Goal: Information Seeking & Learning: Check status

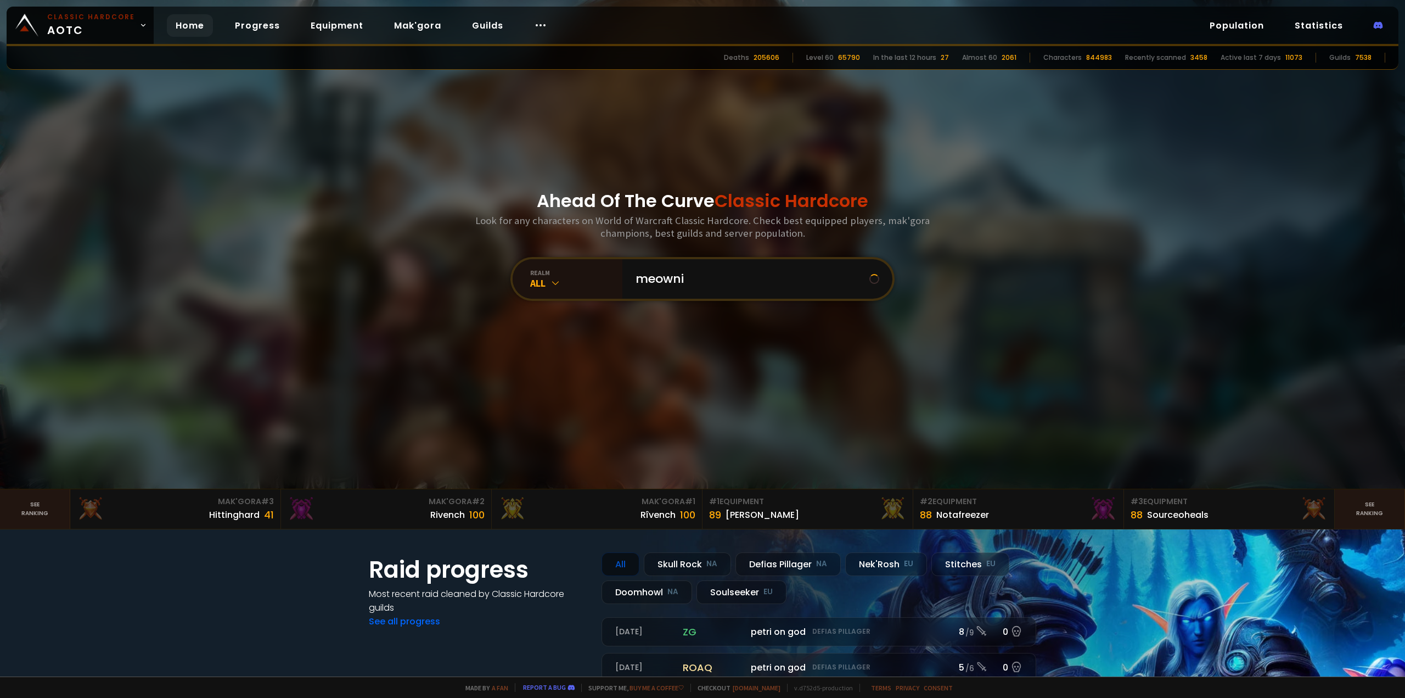
type input "meownir"
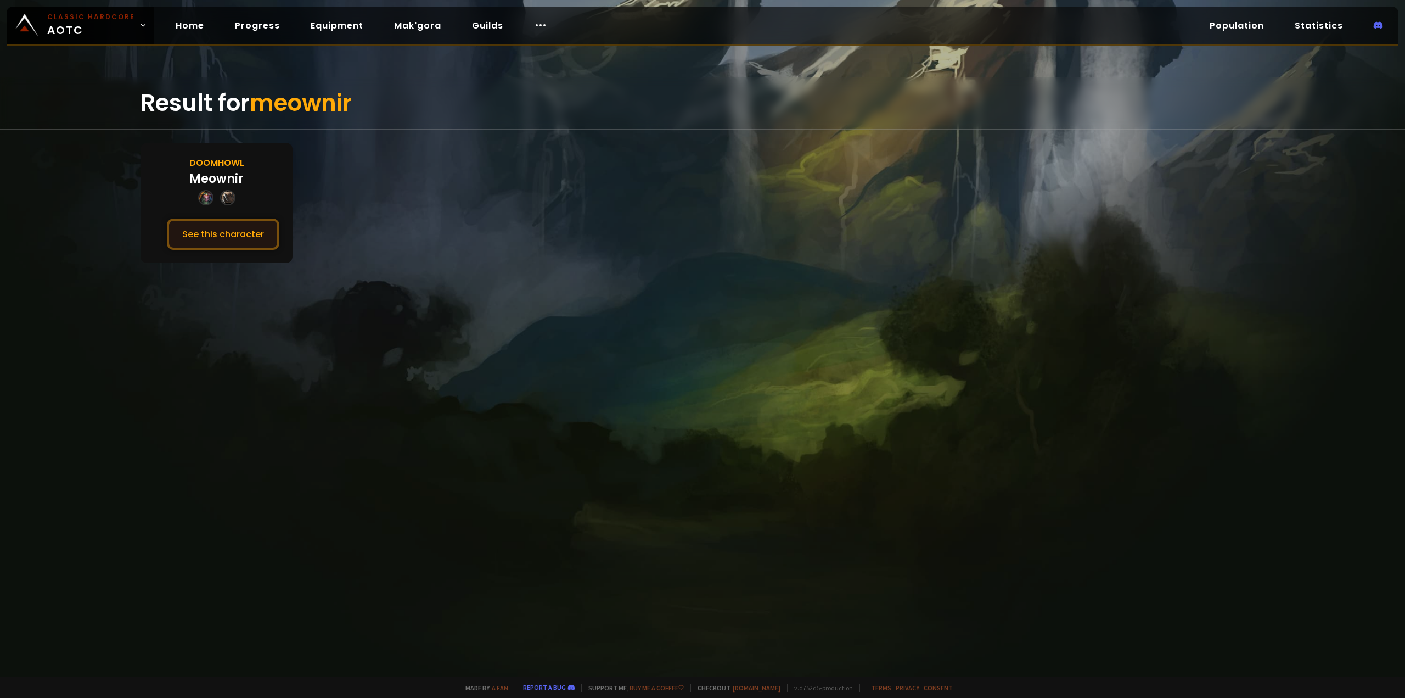
click at [223, 234] on button "See this character" at bounding box center [223, 233] width 113 height 31
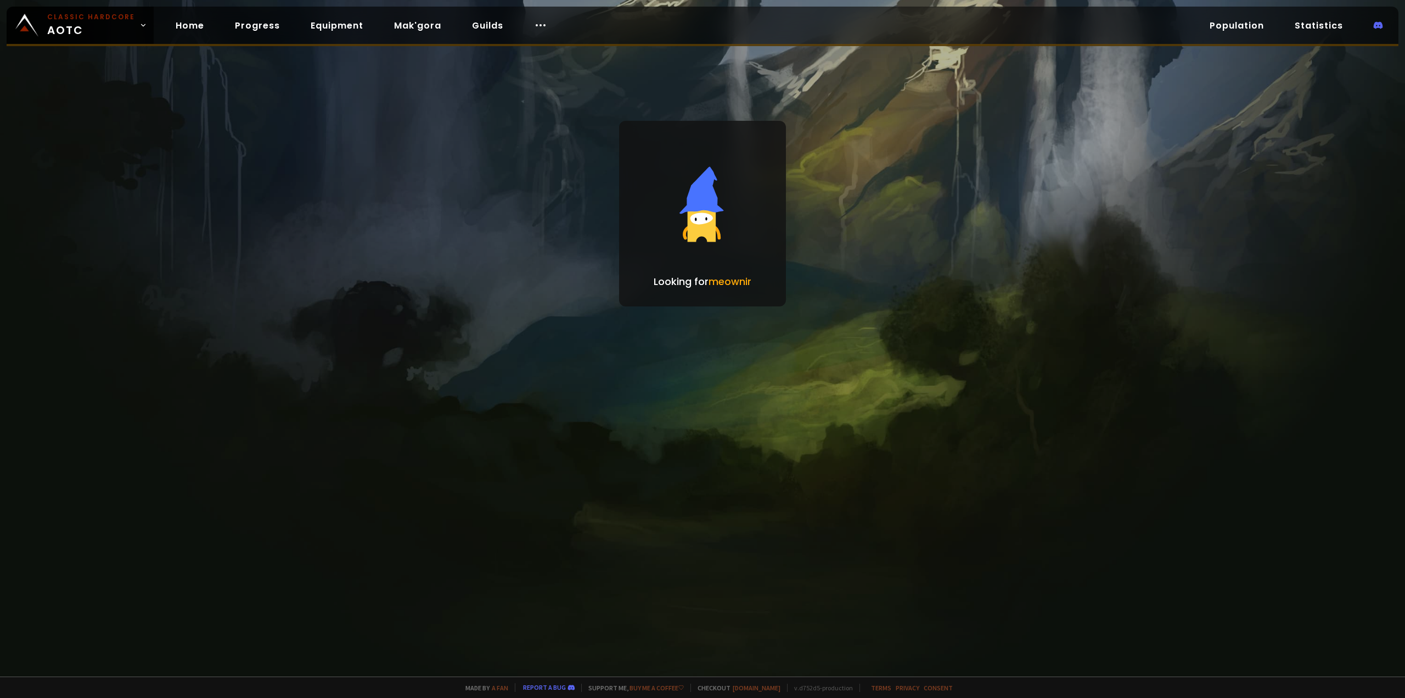
click at [208, 234] on div at bounding box center [702, 349] width 1405 height 698
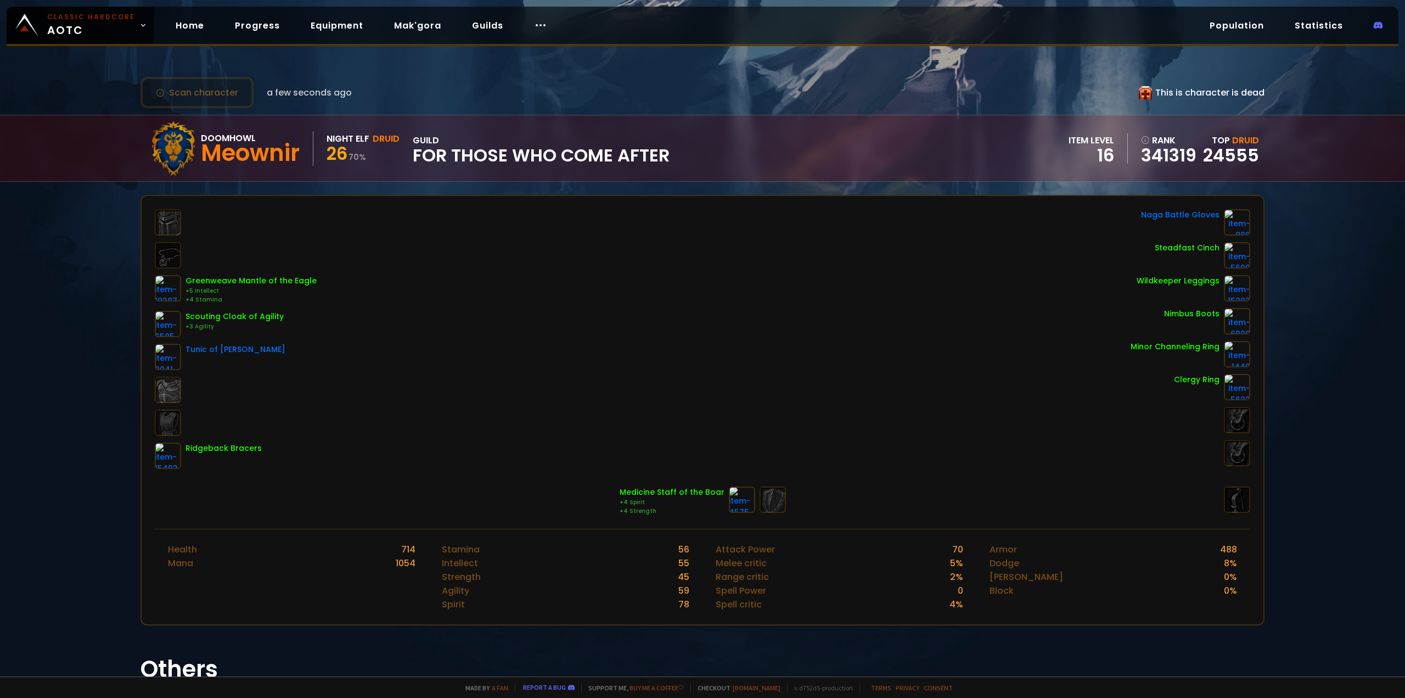
click at [483, 283] on div "Greenweave Mantle of the Eagle +5 Intellect +4 Stamina Scouting Cloak of Agilit…" at bounding box center [703, 339] width 1096 height 260
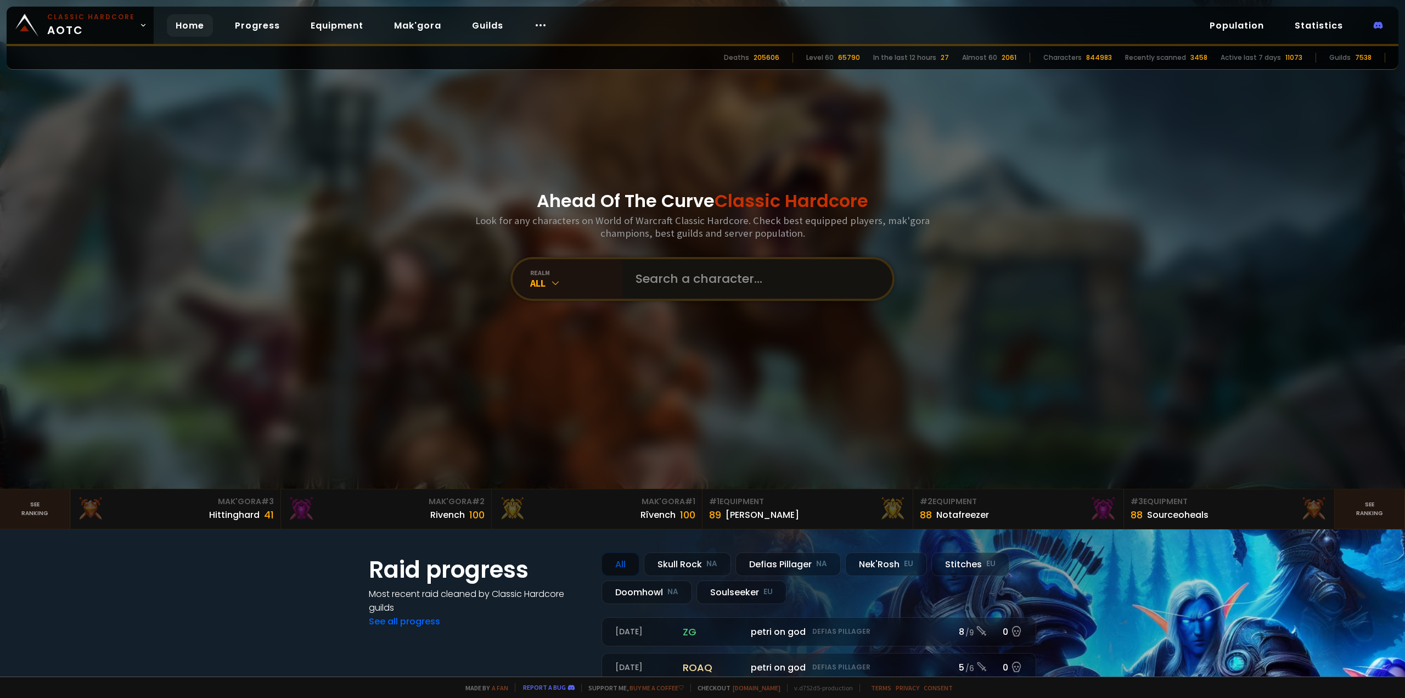
click at [706, 278] on input "text" at bounding box center [754, 279] width 250 height 40
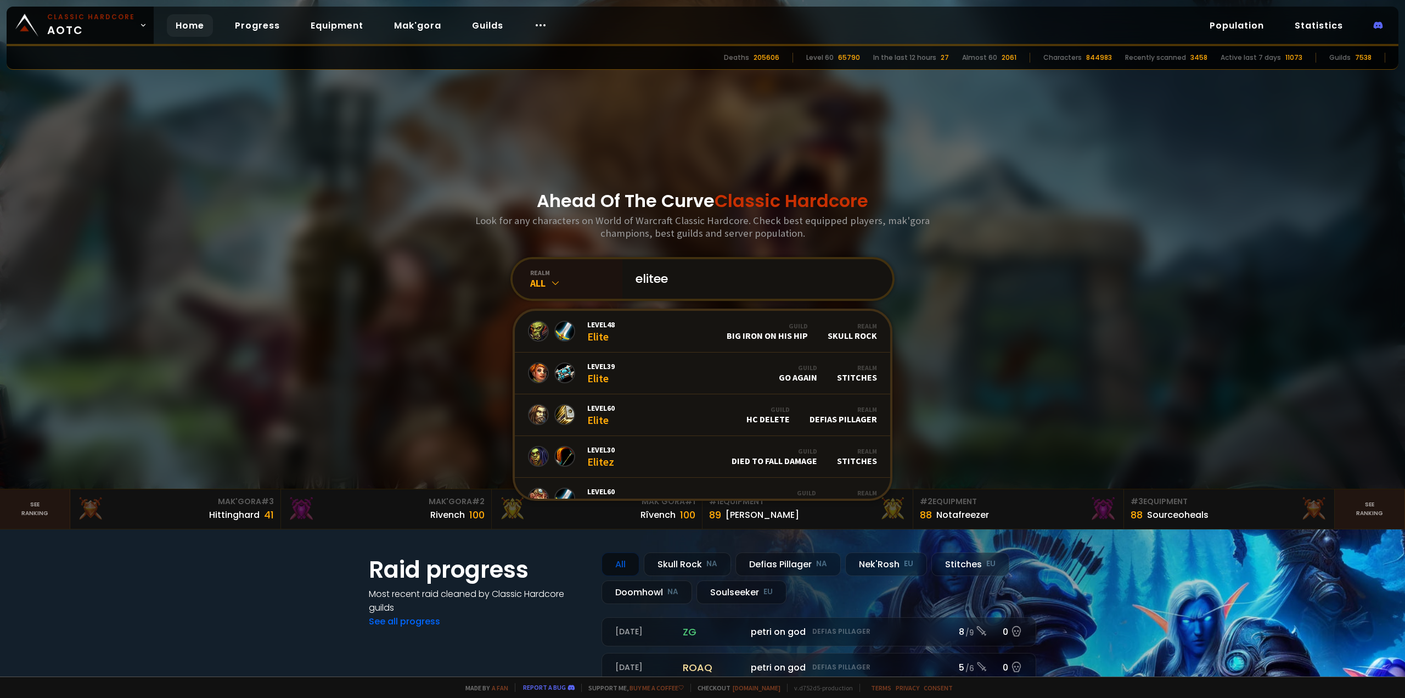
type input "eliteez"
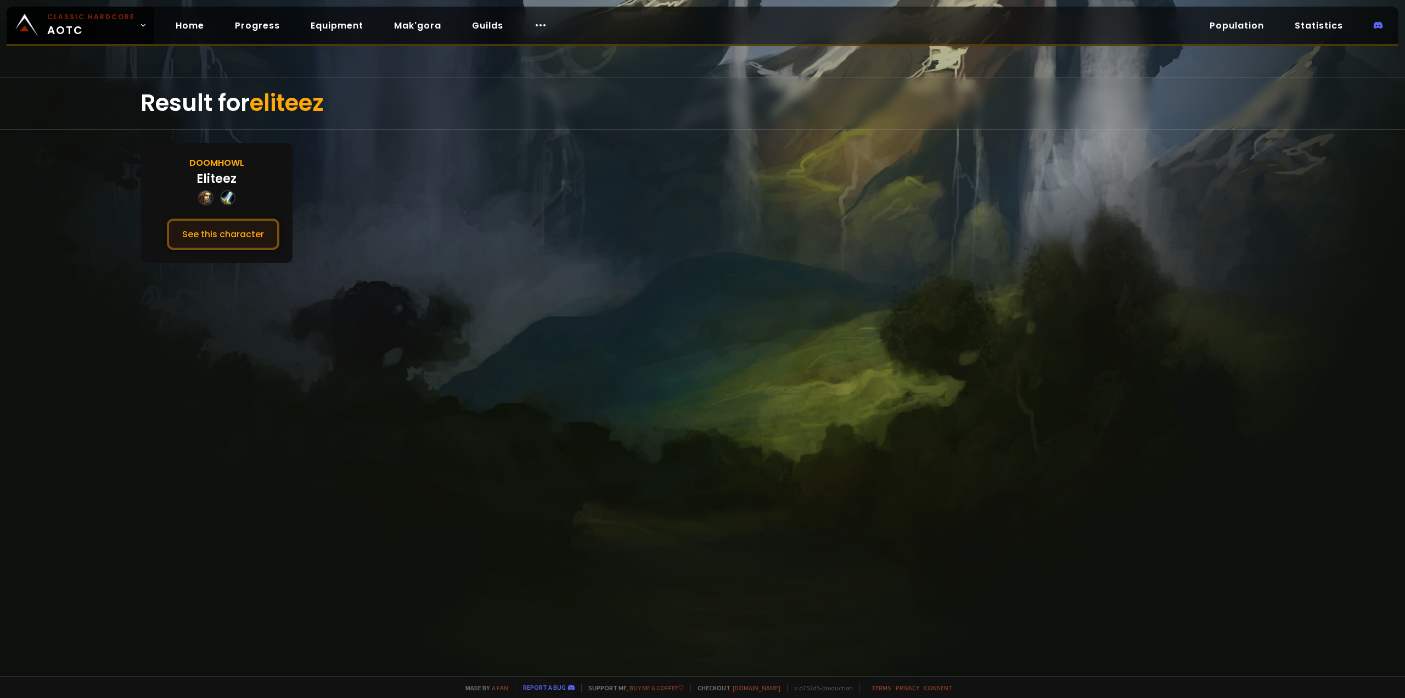
click at [201, 226] on button "See this character" at bounding box center [223, 233] width 113 height 31
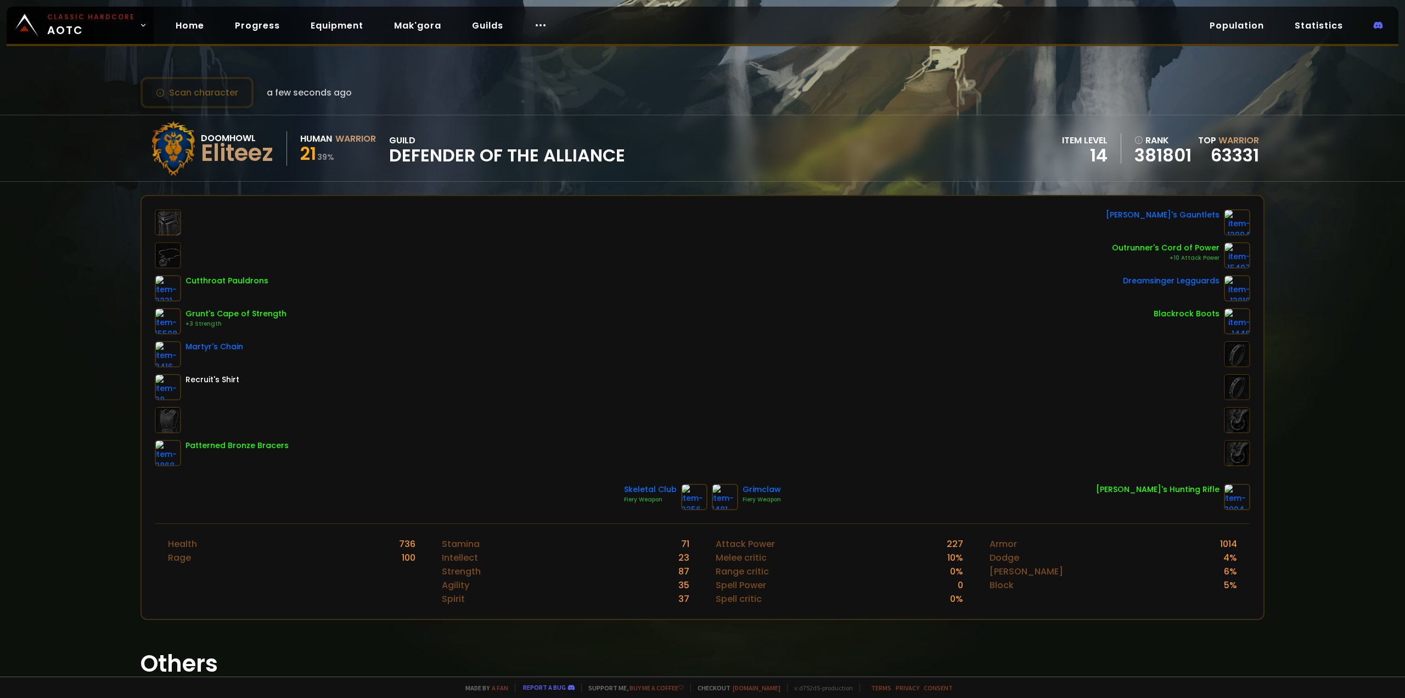
drag, startPoint x: 875, startPoint y: 182, endPoint x: 869, endPoint y: 186, distance: 6.4
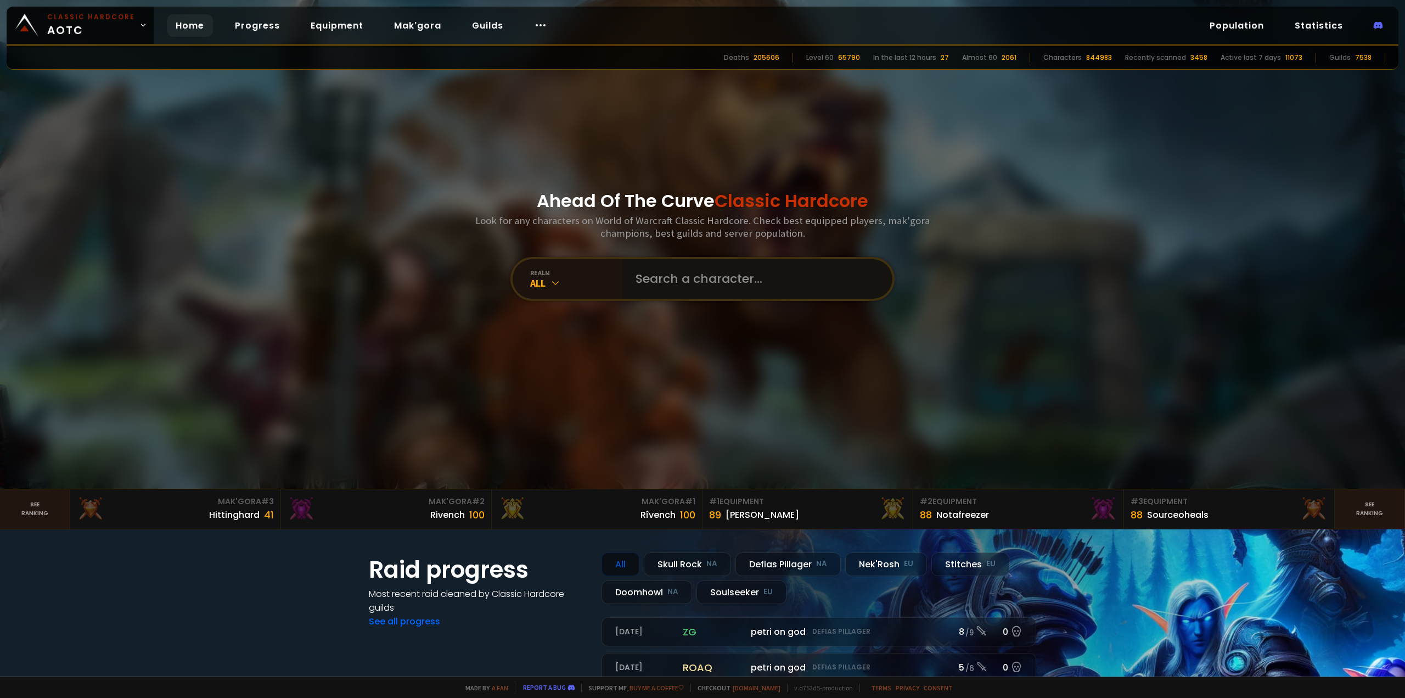
click at [774, 281] on input "text" at bounding box center [754, 279] width 250 height 40
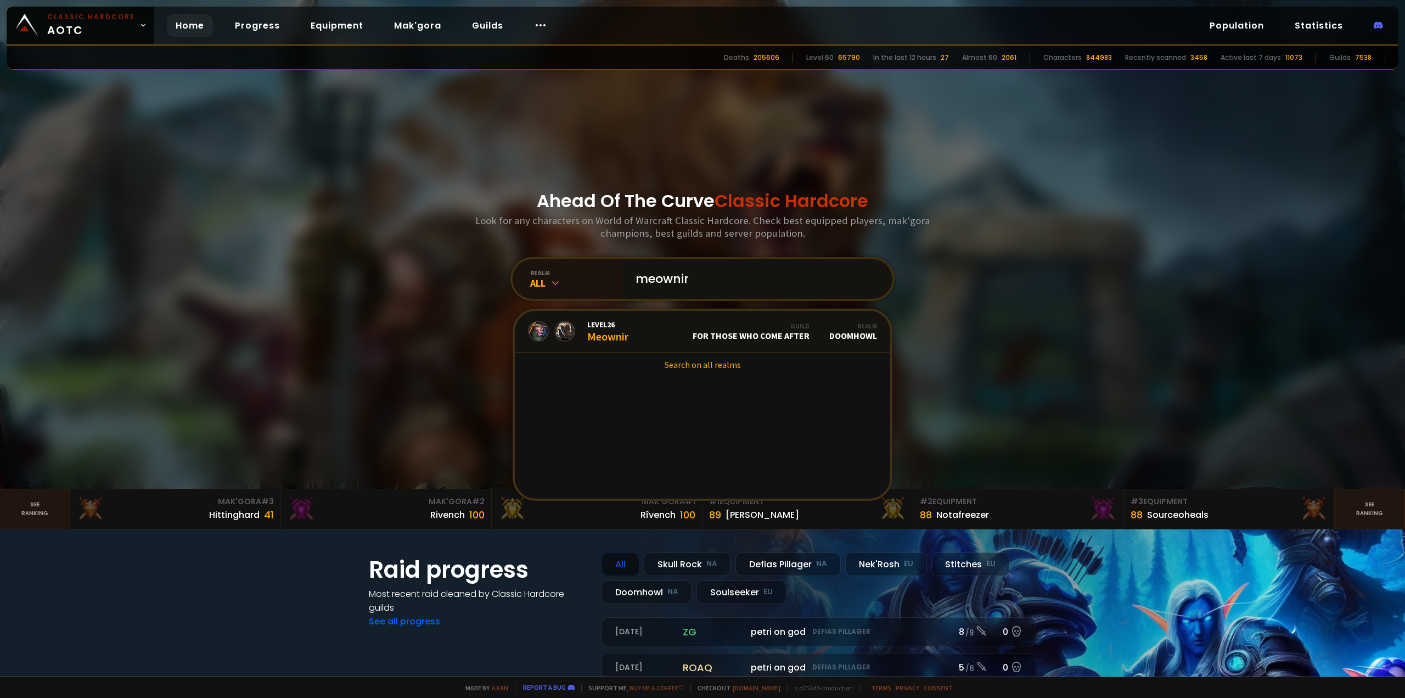
type input "meownir"
